Goal: Information Seeking & Learning: Learn about a topic

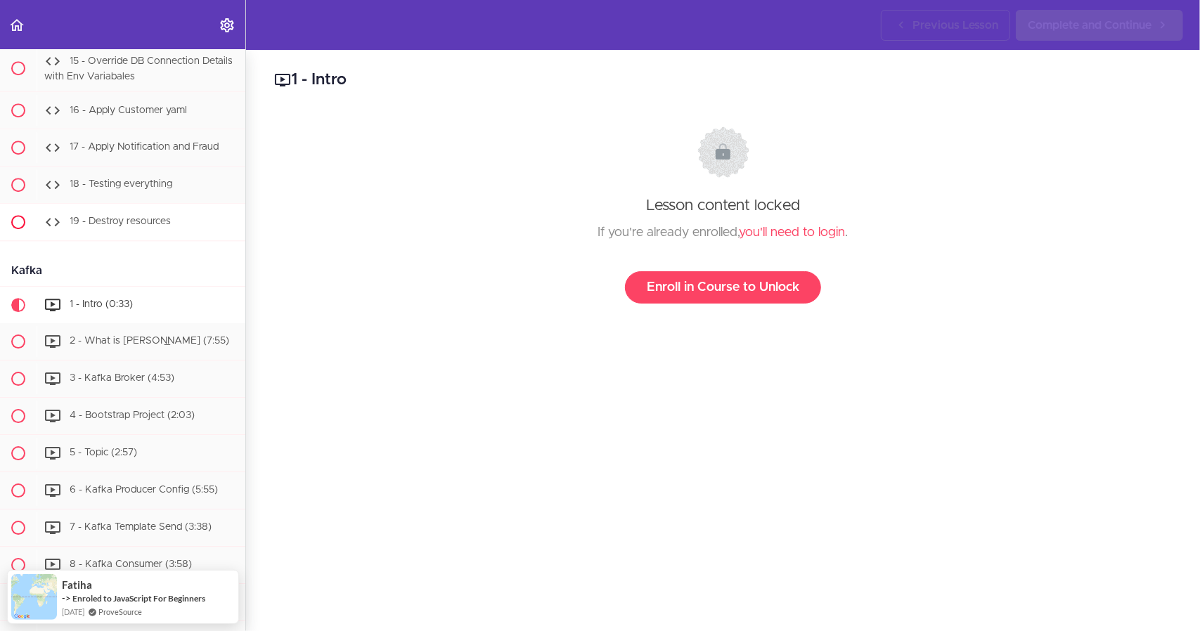
scroll to position [6499, 0]
click at [10, 25] on icon "Back to course curriculum" at bounding box center [16, 25] width 17 height 17
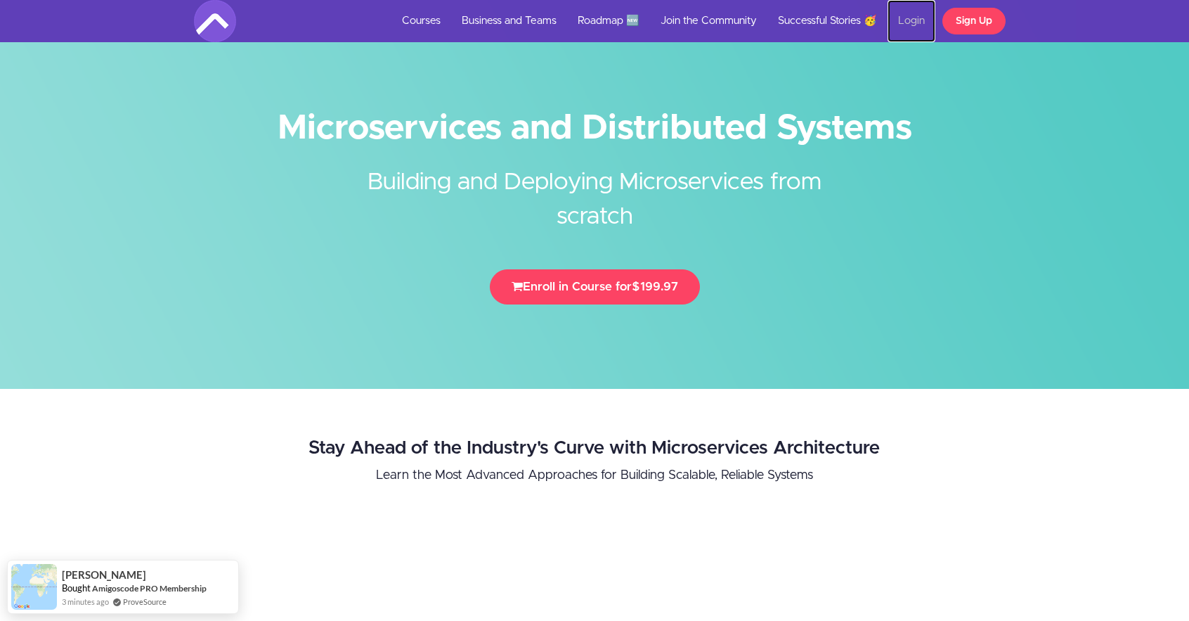
click at [907, 22] on link "Login" at bounding box center [912, 21] width 48 height 42
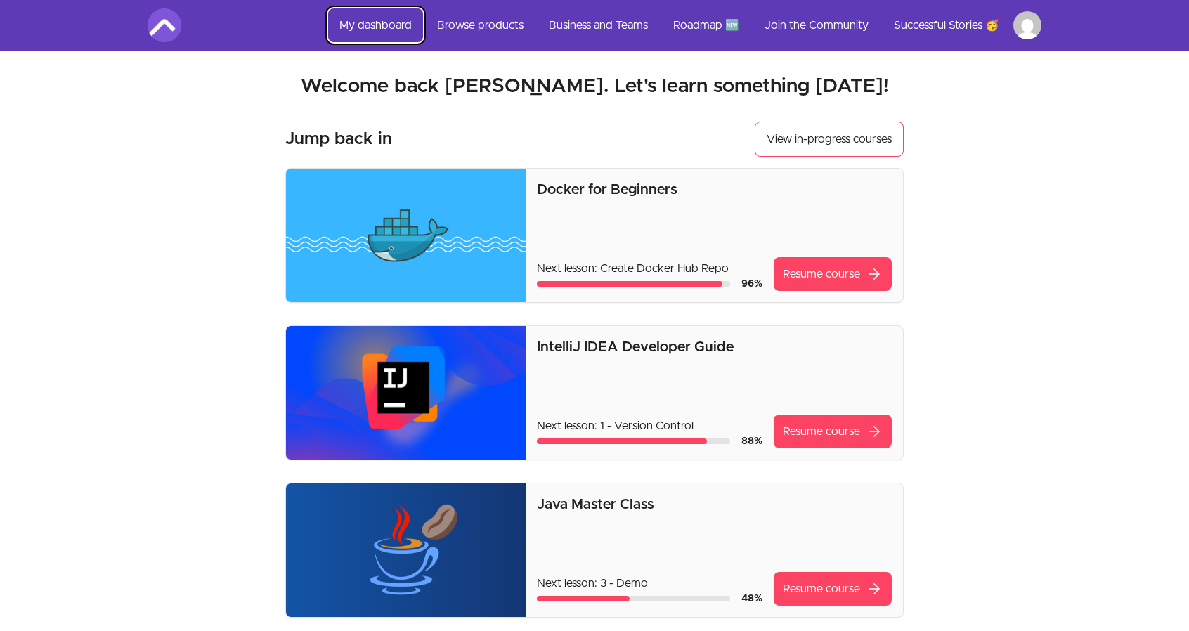
click at [387, 27] on link "My dashboard" at bounding box center [375, 25] width 95 height 34
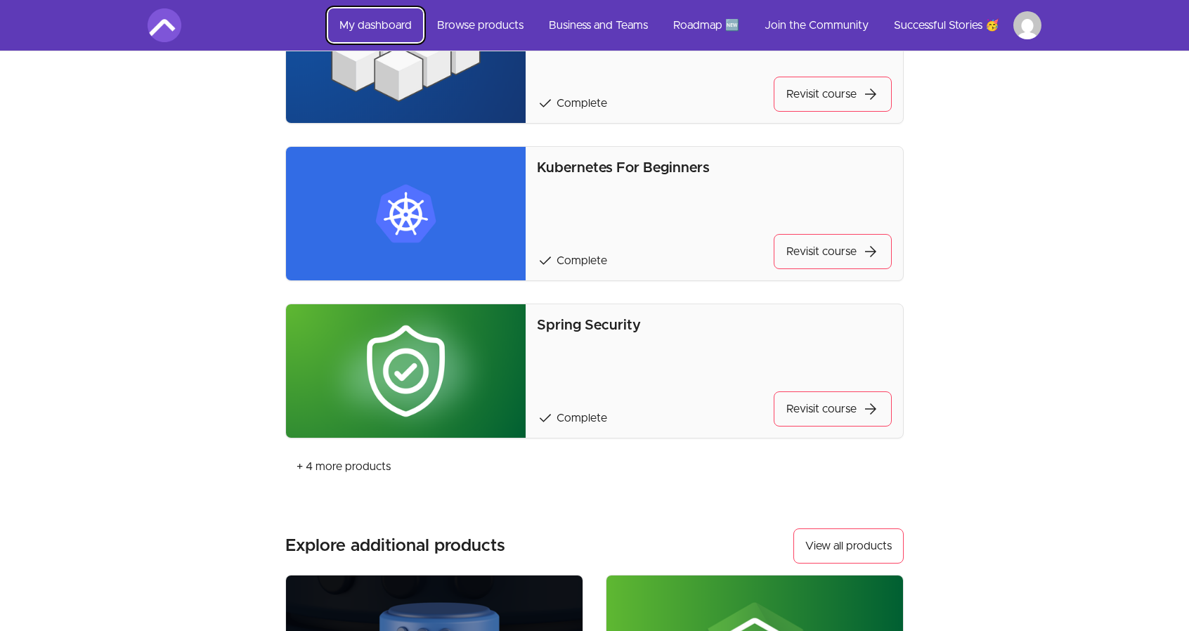
scroll to position [1311, 0]
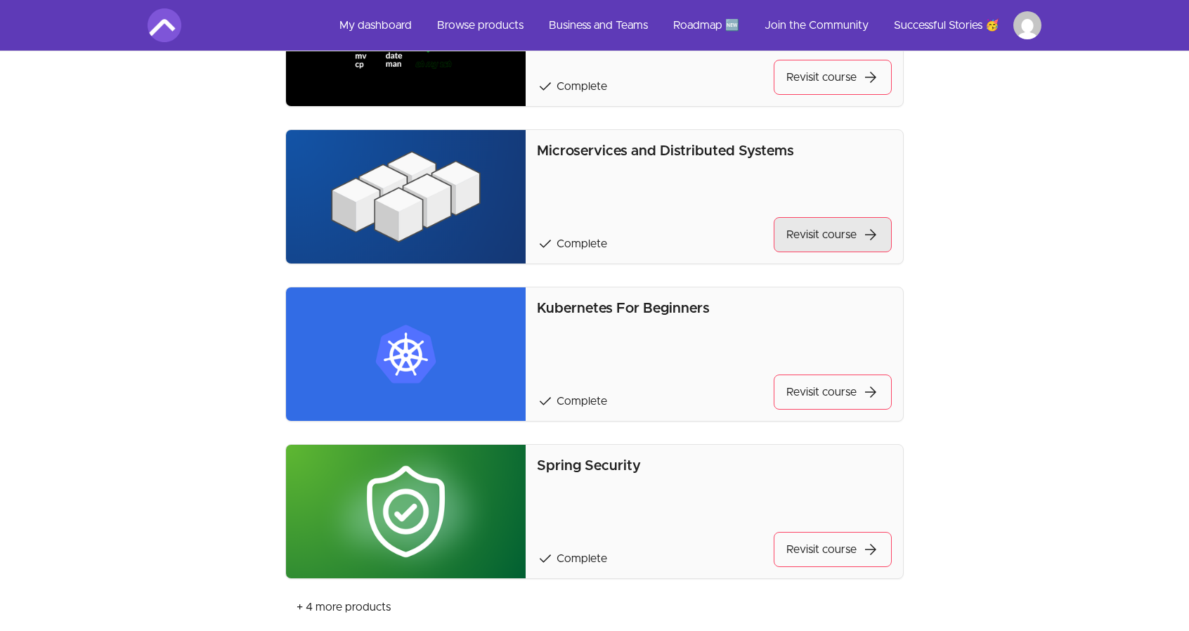
click at [820, 242] on link "Revisit course arrow_forward" at bounding box center [833, 234] width 118 height 35
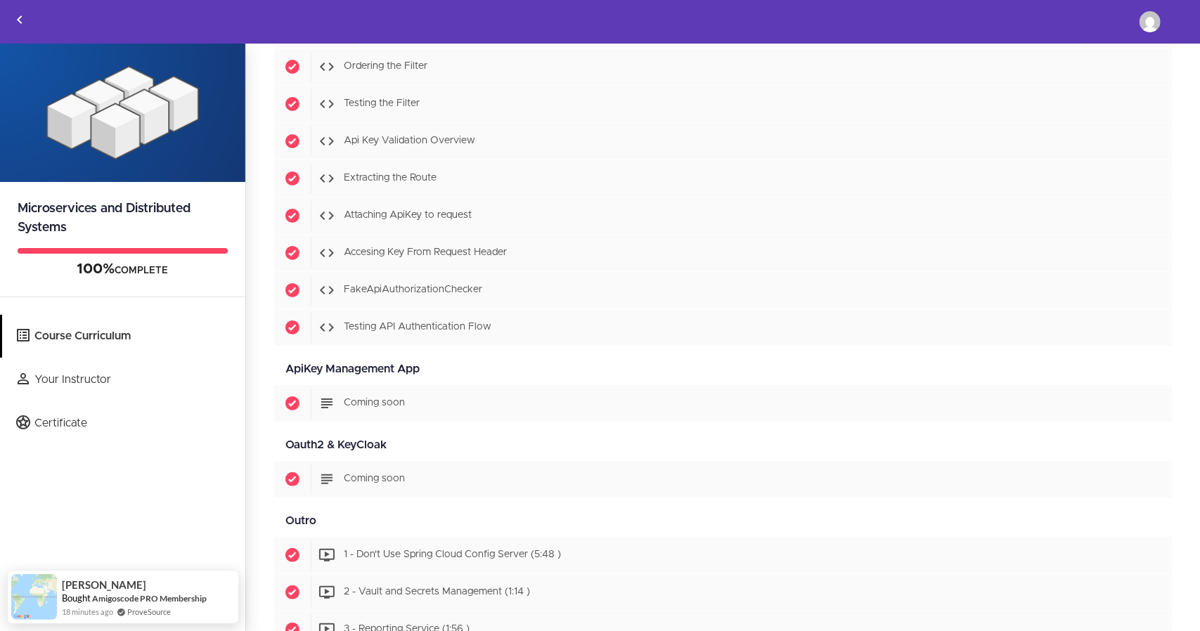
scroll to position [7332, 0]
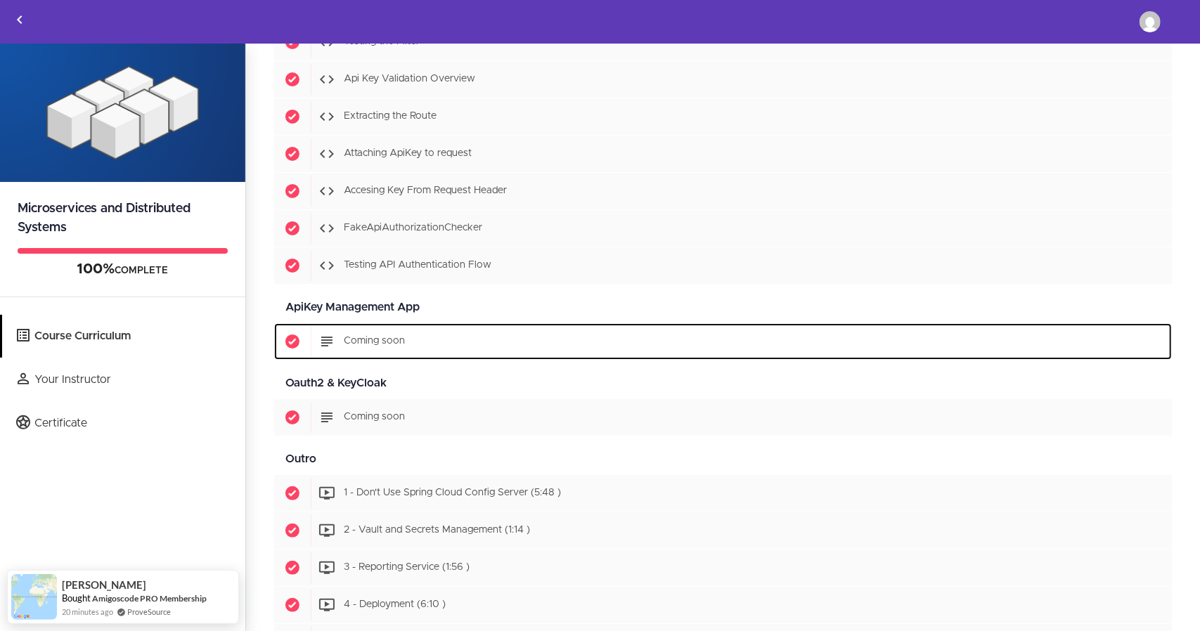
click at [443, 326] on div "Start Coming soon" at bounding box center [741, 341] width 861 height 31
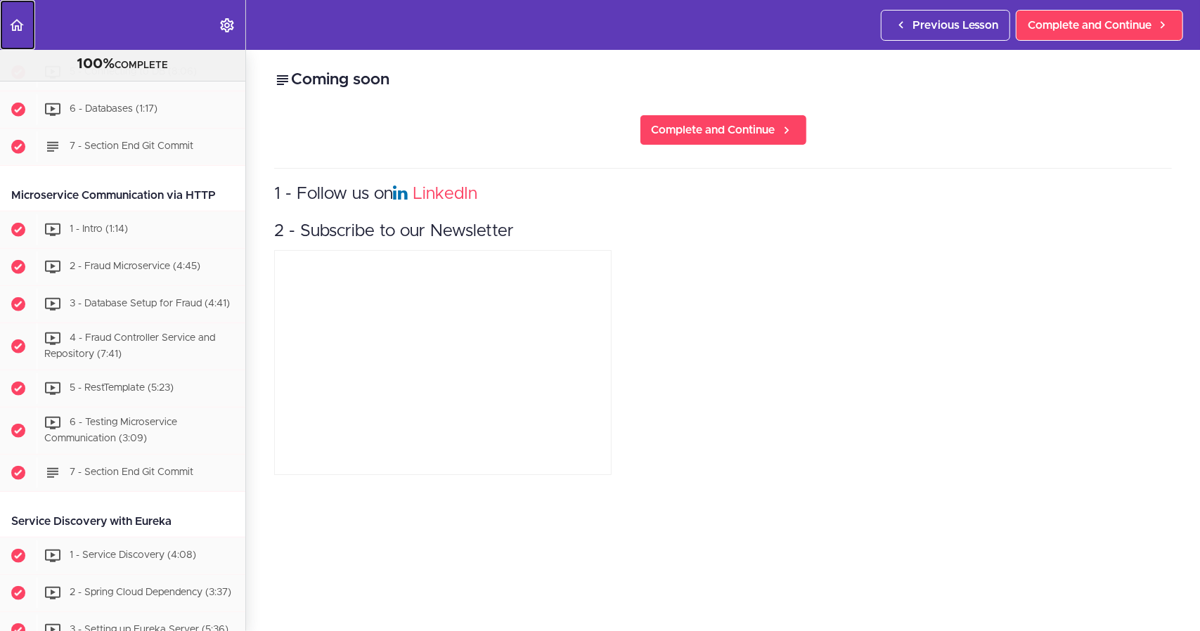
scroll to position [759, 0]
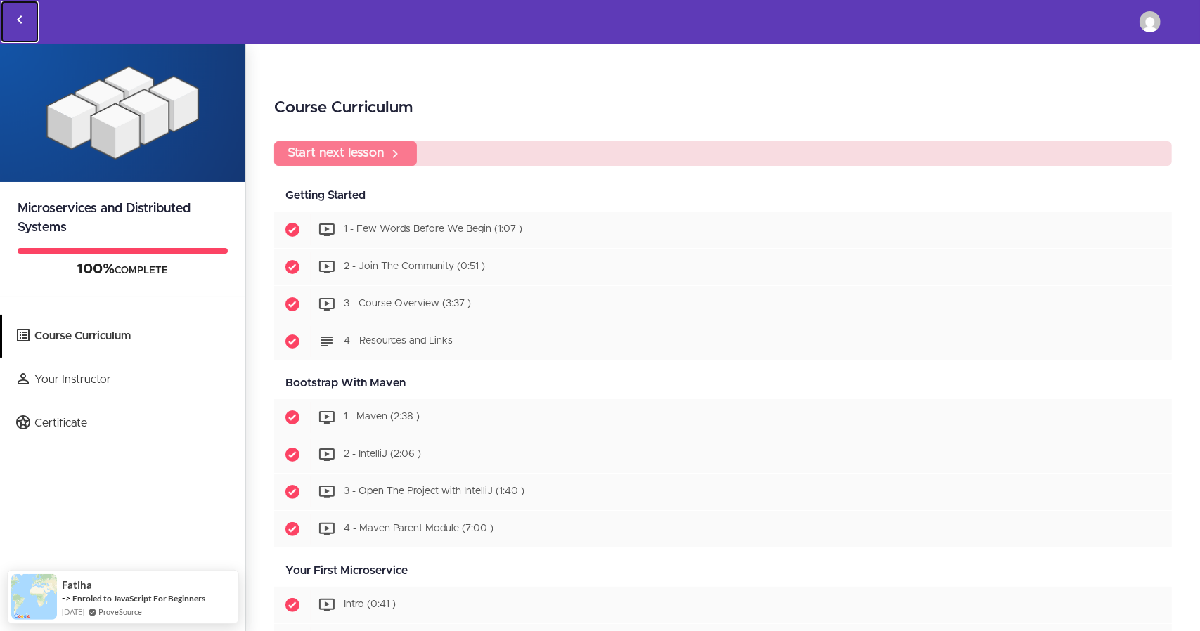
click at [10, 24] on link "Back to courses" at bounding box center [20, 22] width 38 height 42
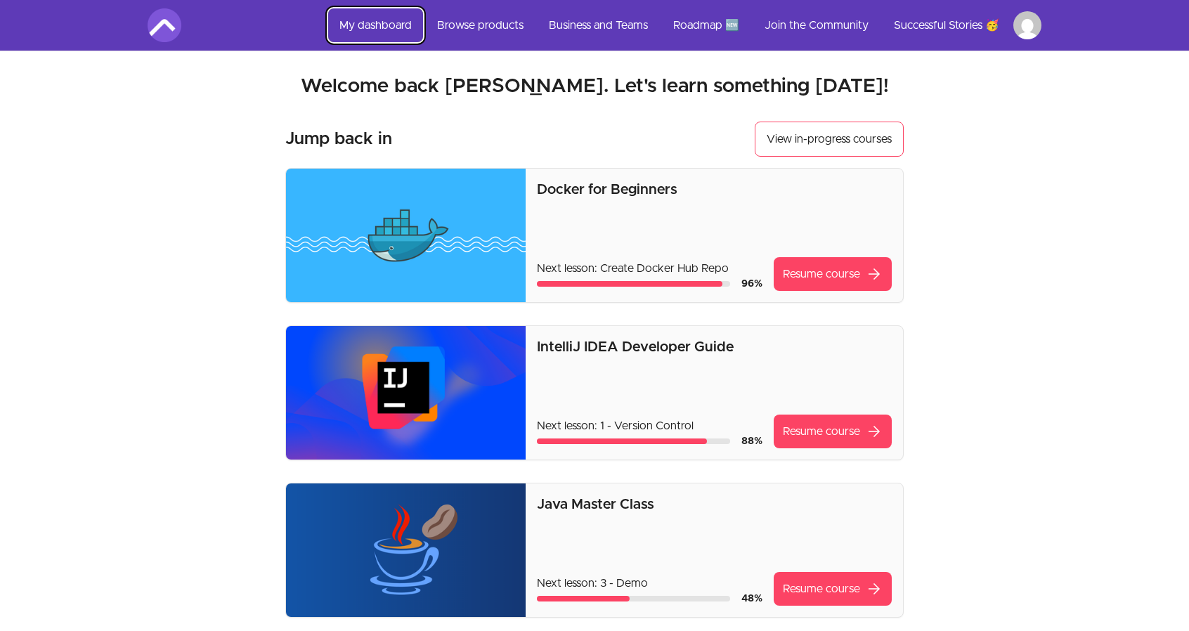
click at [380, 22] on link "My dashboard" at bounding box center [375, 25] width 95 height 34
click at [817, 127] on link "View in-progress courses" at bounding box center [829, 139] width 149 height 35
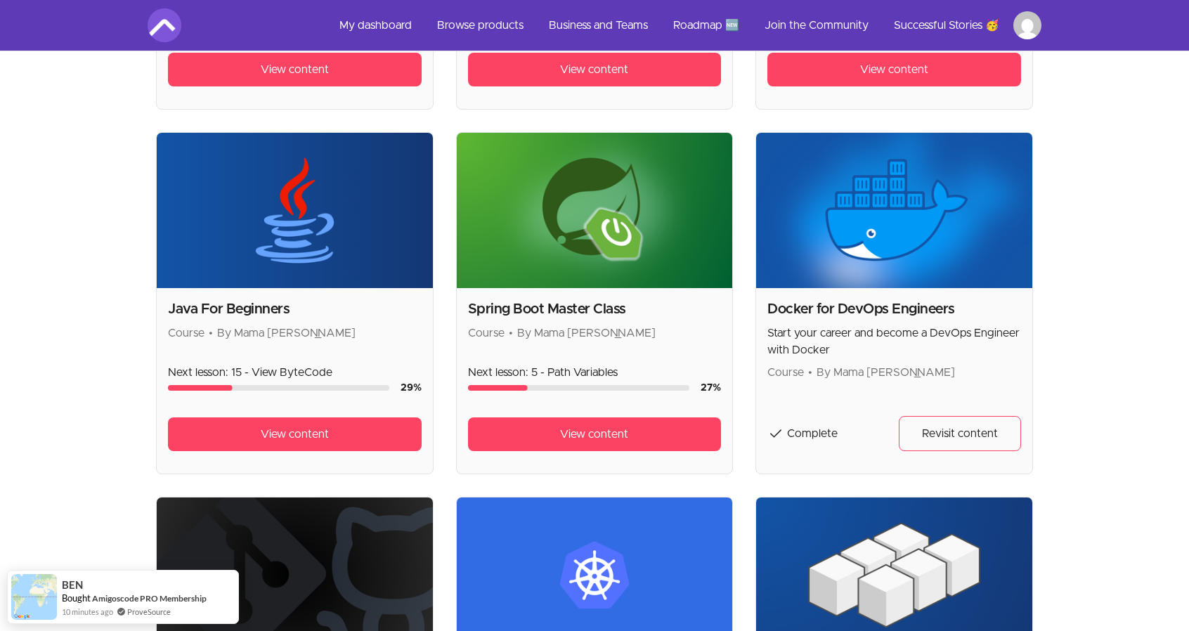
scroll to position [588, 0]
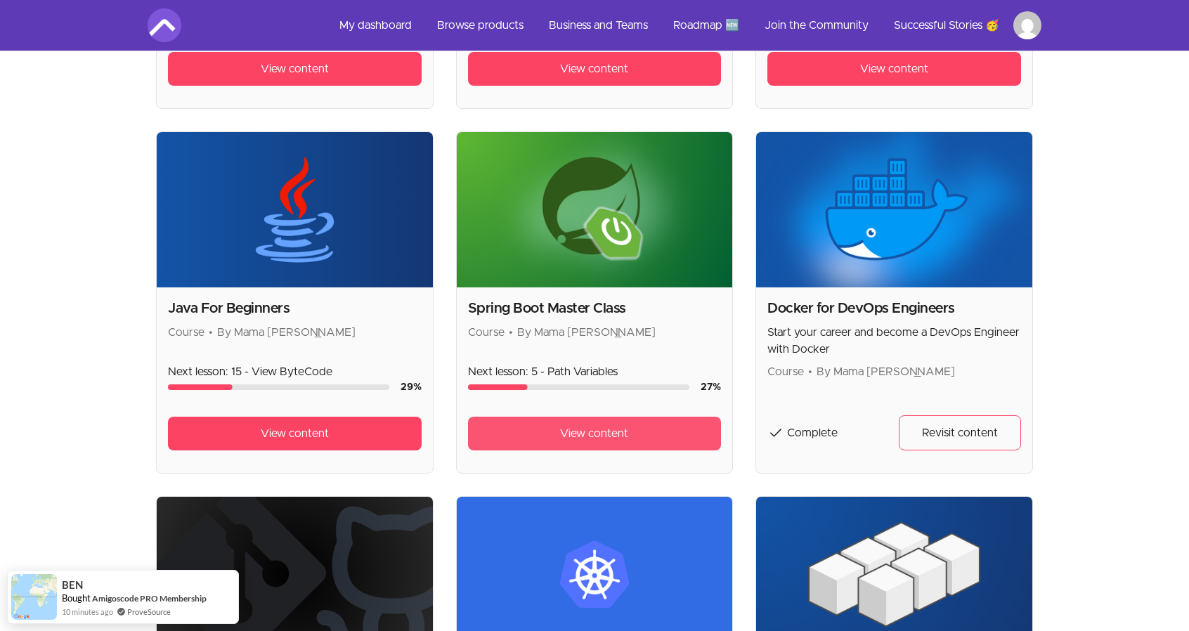
click at [571, 425] on span "View content" at bounding box center [594, 433] width 68 height 17
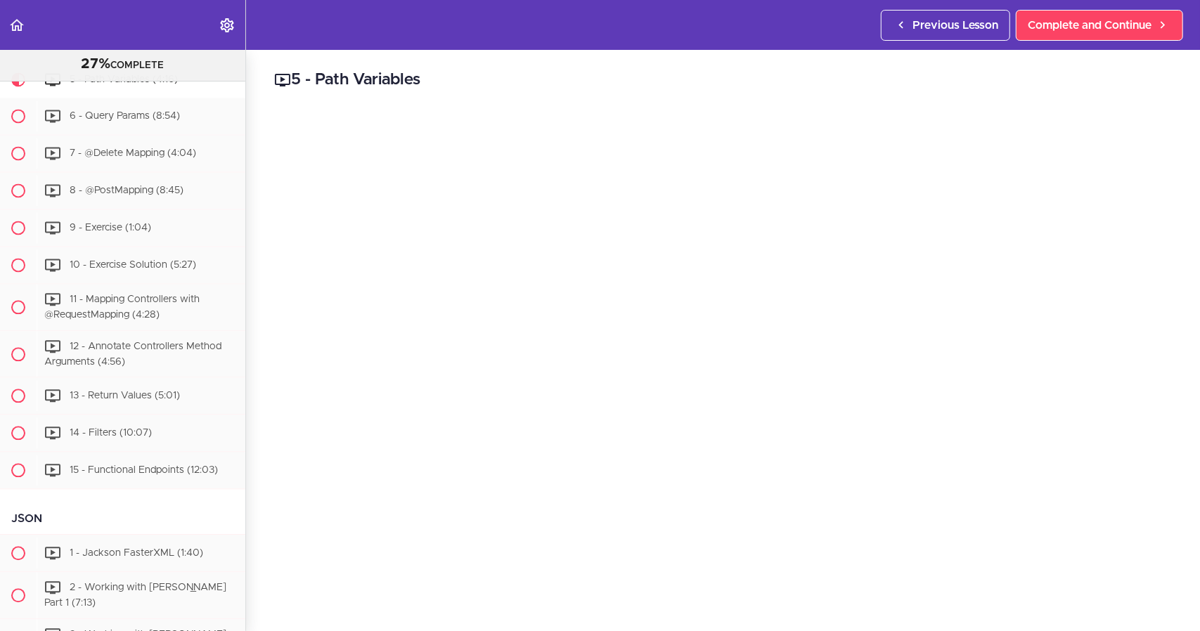
scroll to position [2016, 0]
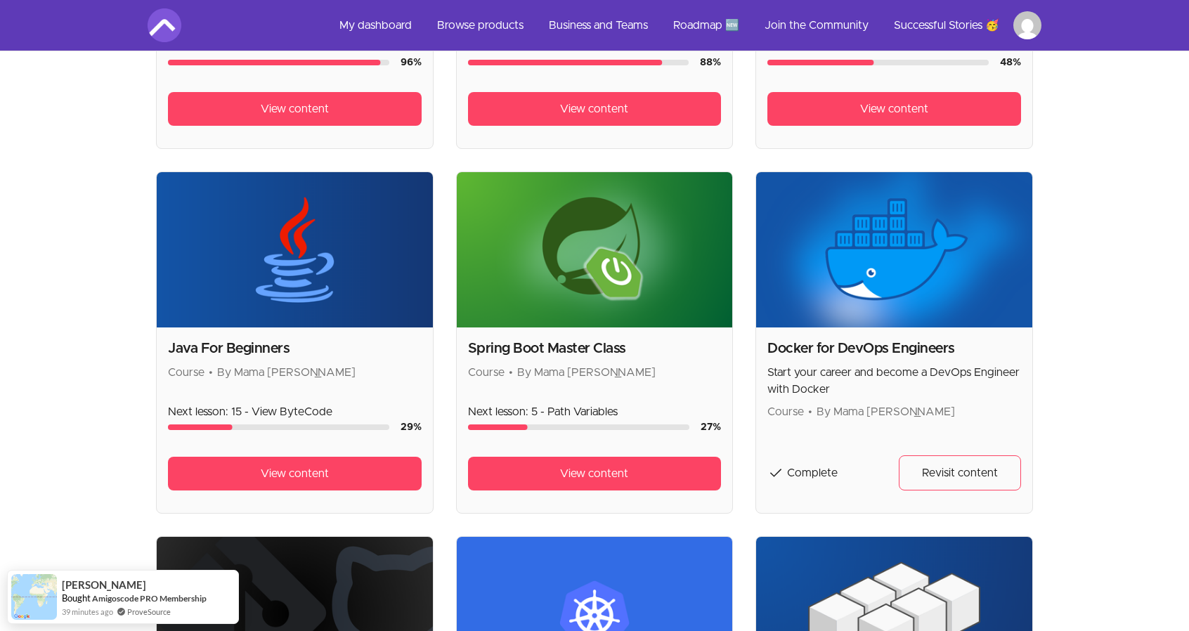
scroll to position [552, 0]
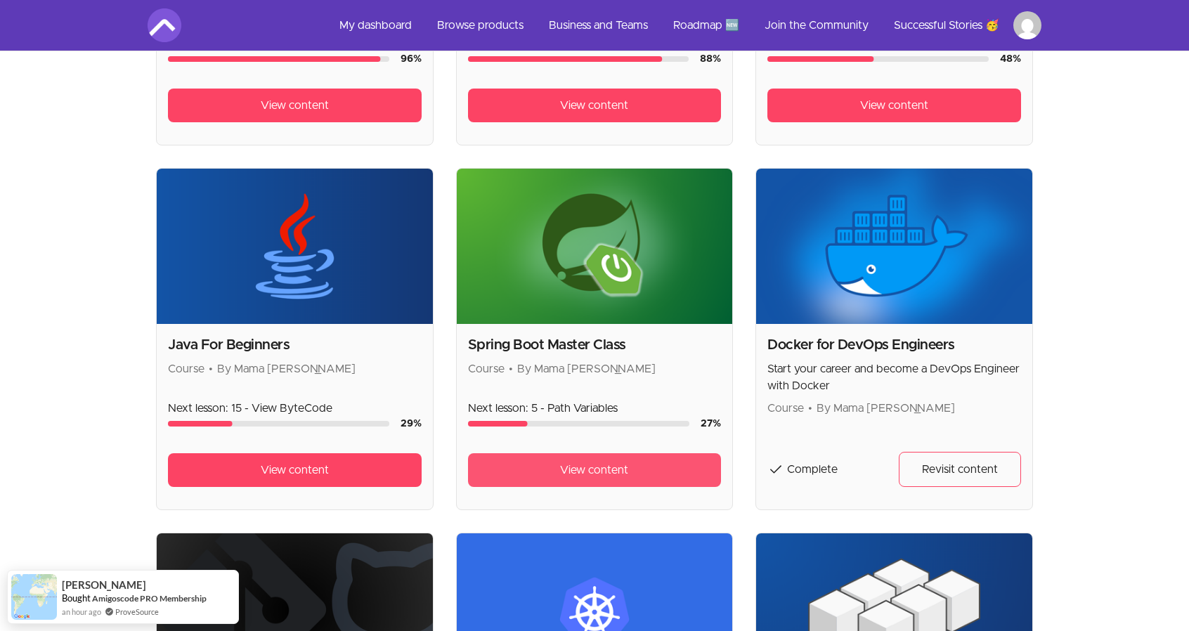
click at [659, 458] on link "View content" at bounding box center [595, 470] width 254 height 34
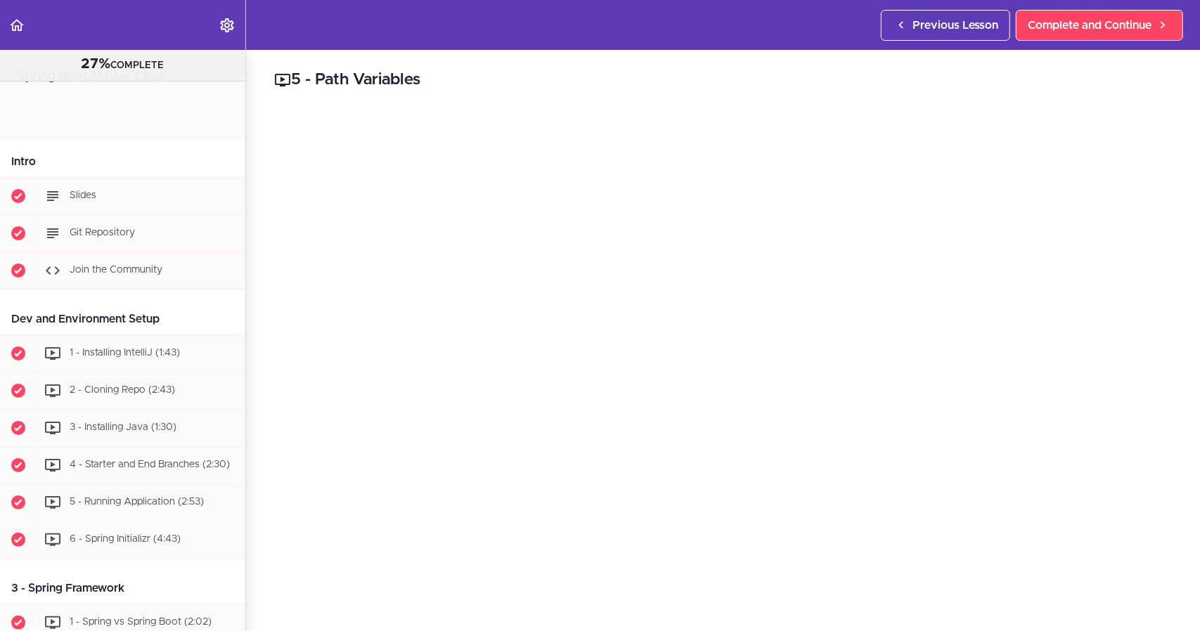
scroll to position [2016, 0]
